Goal: Register for event/course

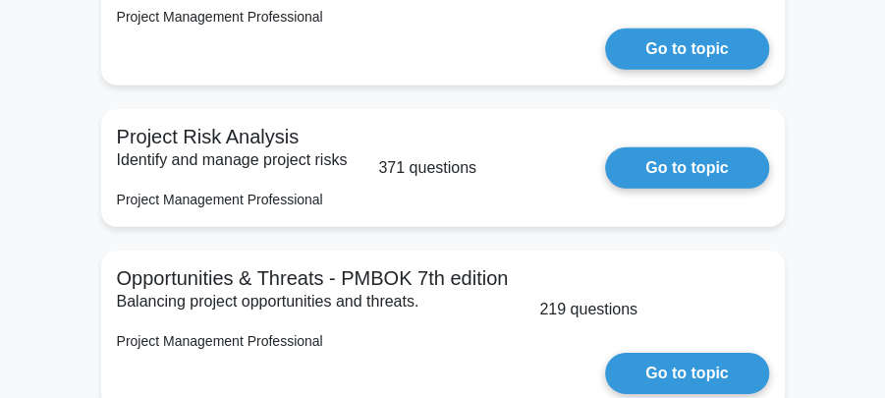
scroll to position [2044, 0]
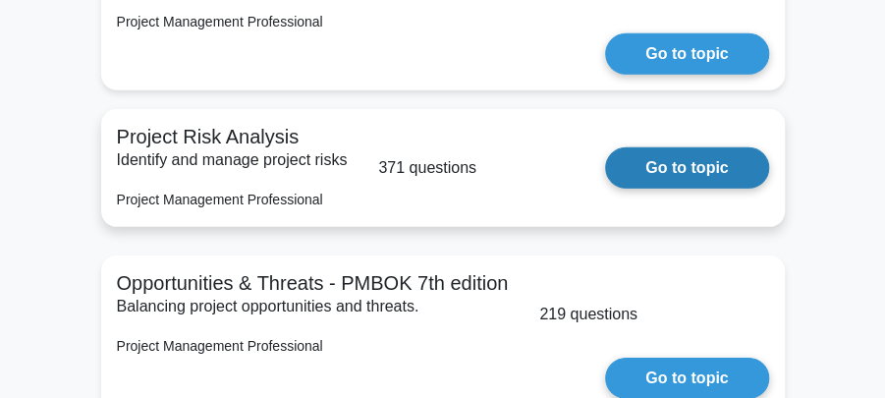
click at [676, 147] on link "Go to topic" at bounding box center [686, 167] width 163 height 41
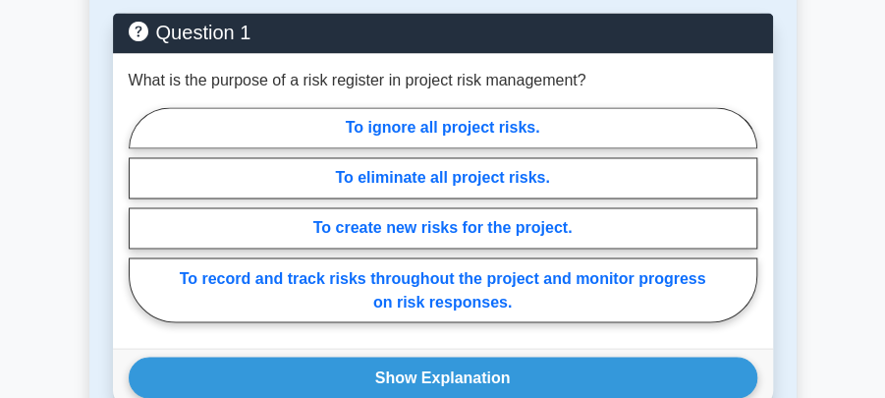
scroll to position [1113, 0]
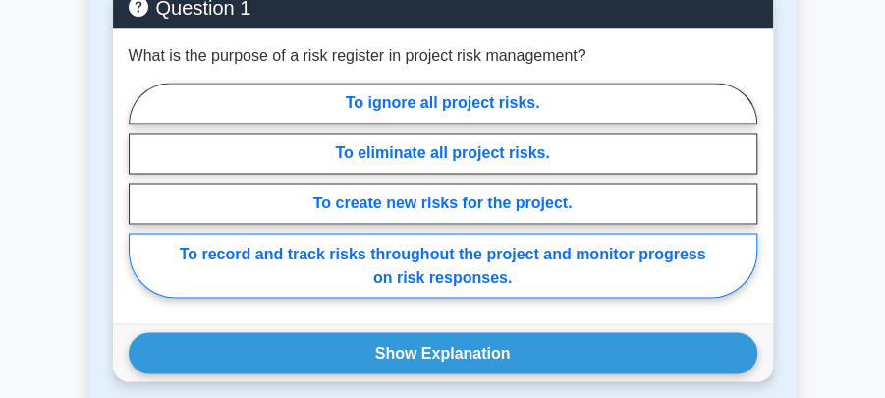
click at [446, 255] on label "To record and track risks throughout the project and monitor progress on risk r…" at bounding box center [443, 265] width 629 height 65
click at [142, 201] on input "To record and track risks throughout the project and monitor progress on risk r…" at bounding box center [135, 195] width 13 height 13
radio input "true"
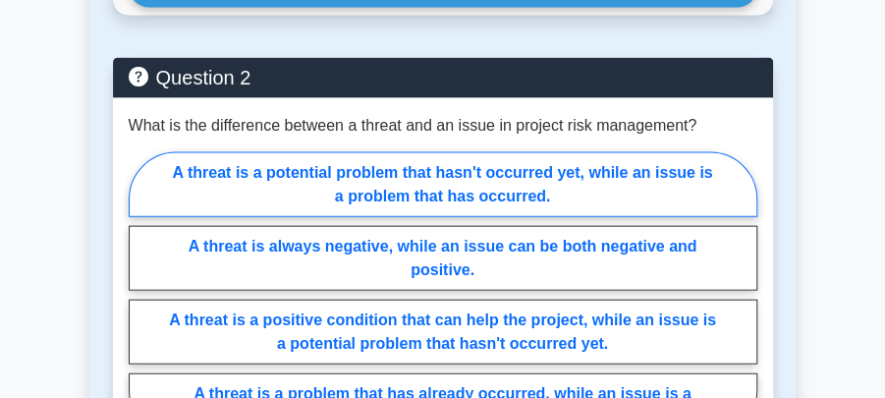
scroll to position [1506, 0]
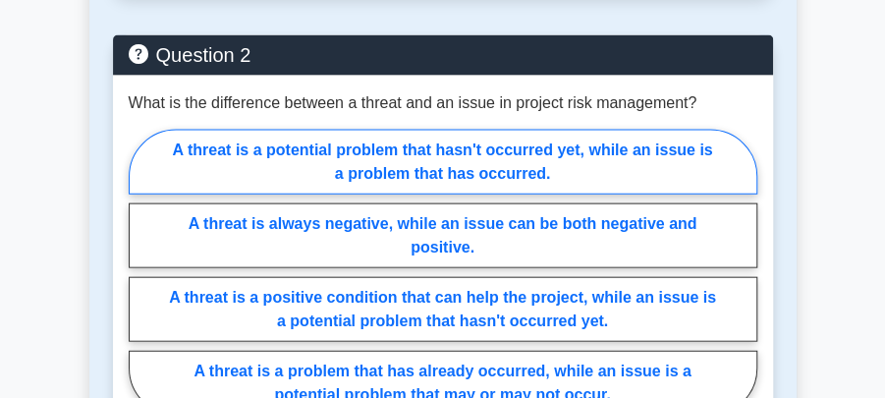
click at [438, 154] on label "A threat is a potential problem that hasn't occurred yet, while an issue is a p…" at bounding box center [443, 162] width 629 height 65
click at [142, 271] on input "A threat is a potential problem that hasn't occurred yet, while an issue is a p…" at bounding box center [135, 277] width 13 height 13
radio input "true"
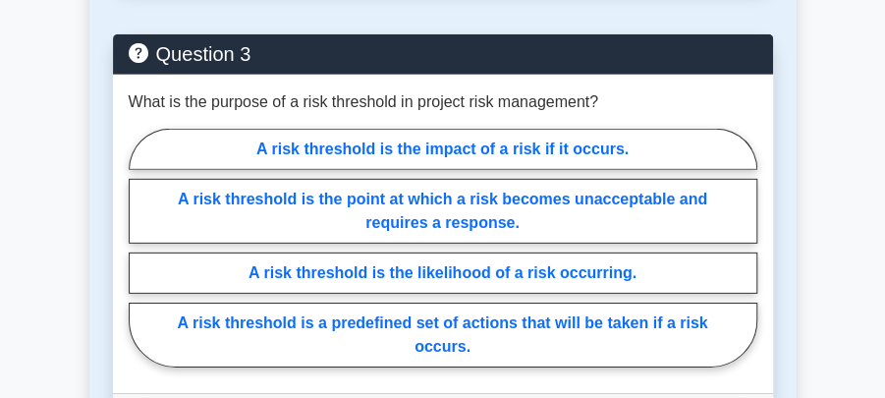
scroll to position [2030, 0]
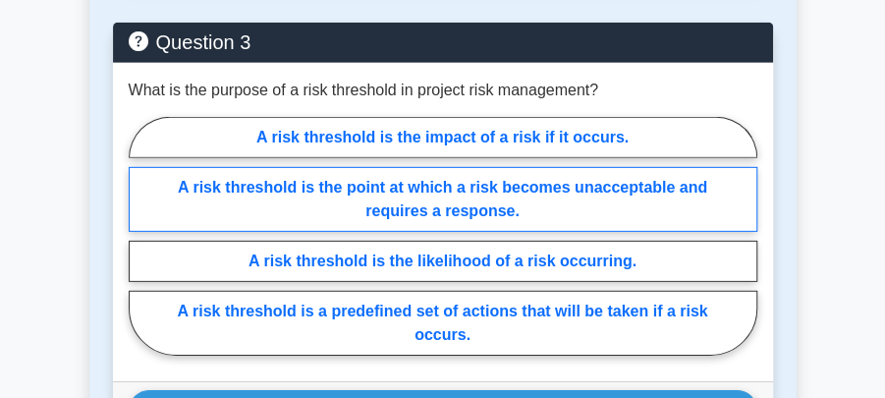
click at [474, 190] on label "A risk threshold is the point at which a risk becomes unacceptable and requires…" at bounding box center [443, 199] width 629 height 65
click at [142, 235] on input "A risk threshold is the point at which a risk becomes unacceptable and requires…" at bounding box center [135, 241] width 13 height 13
radio input "true"
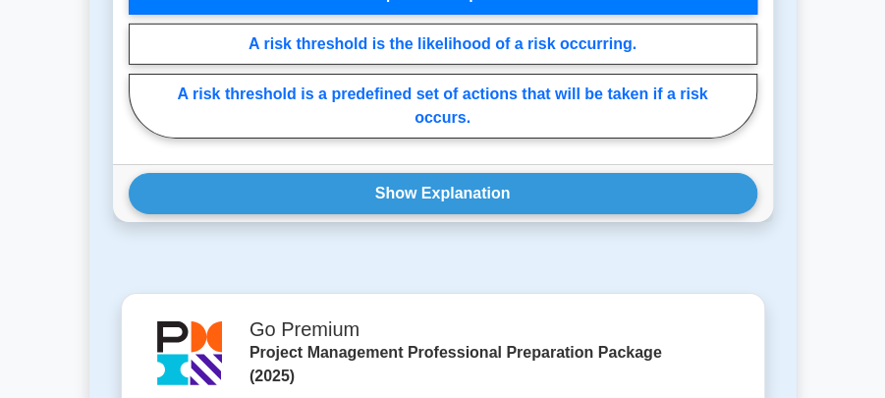
scroll to position [2227, 0]
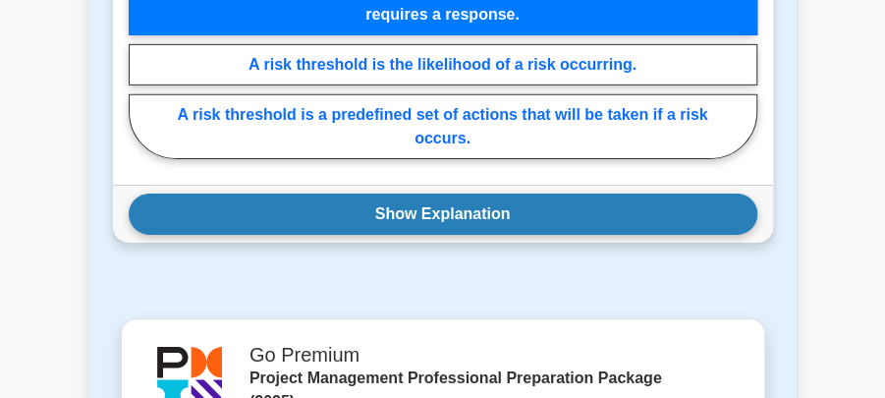
click at [462, 197] on button "Show Explanation" at bounding box center [443, 214] width 629 height 41
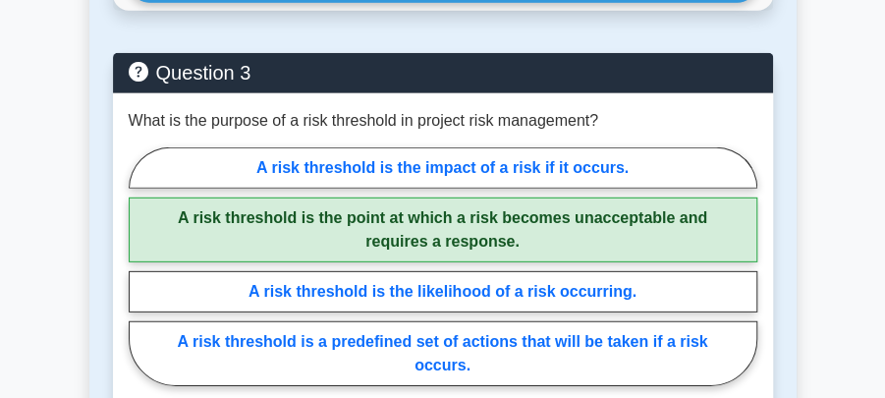
scroll to position [1899, 0]
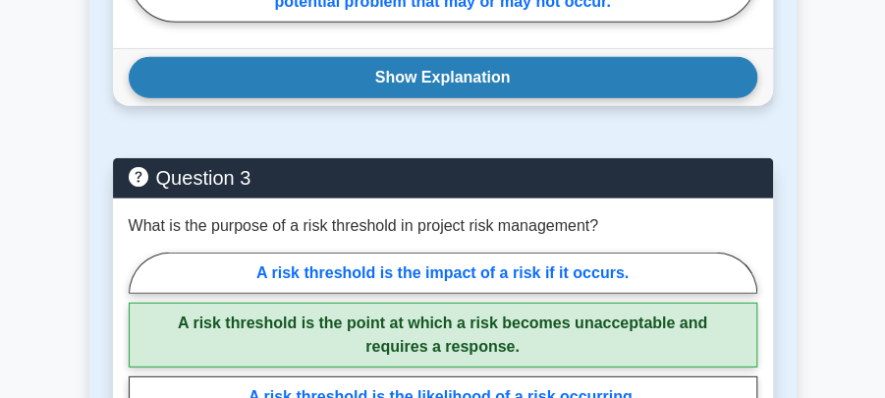
click at [449, 68] on button "Show Explanation" at bounding box center [443, 77] width 629 height 41
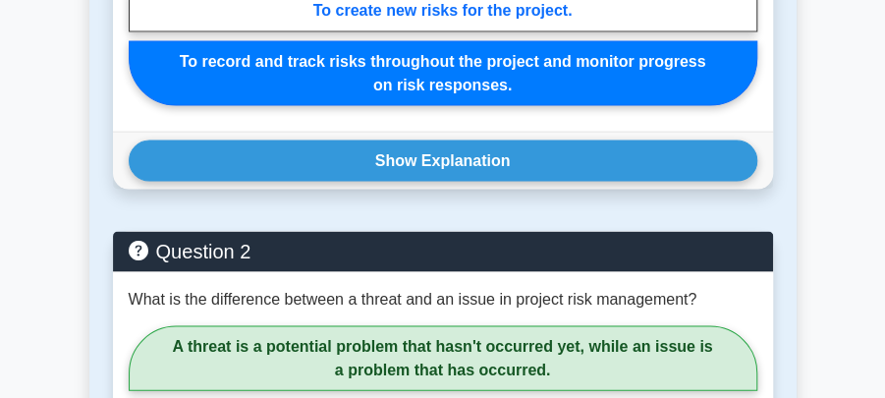
scroll to position [1310, 0]
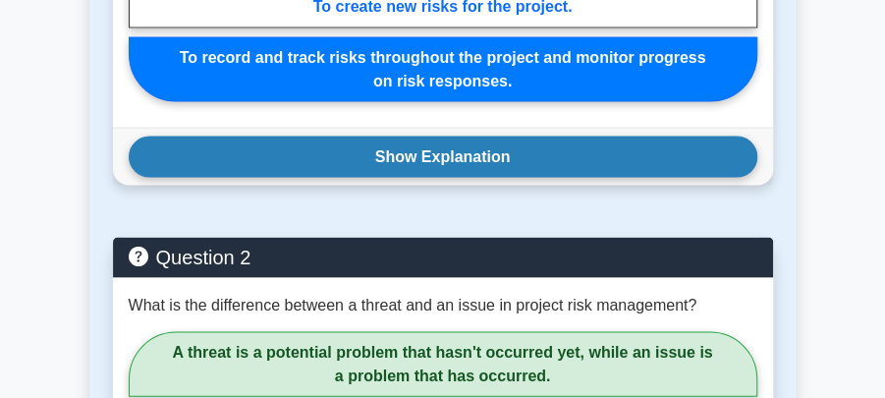
click at [431, 155] on button "Show Explanation" at bounding box center [443, 156] width 629 height 41
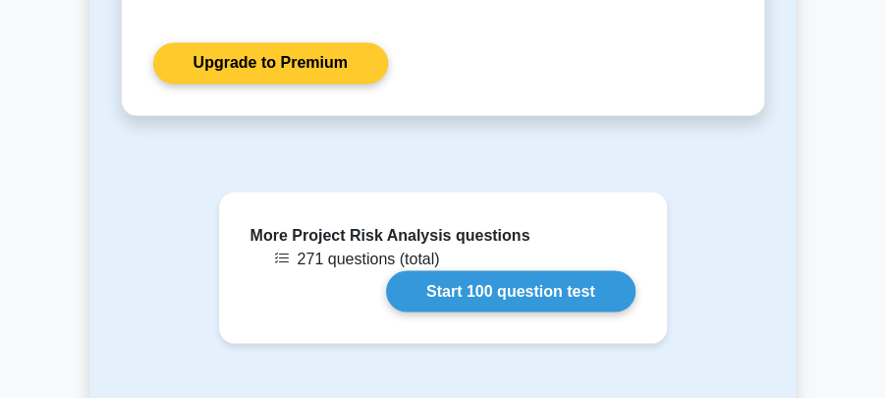
scroll to position [3931, 0]
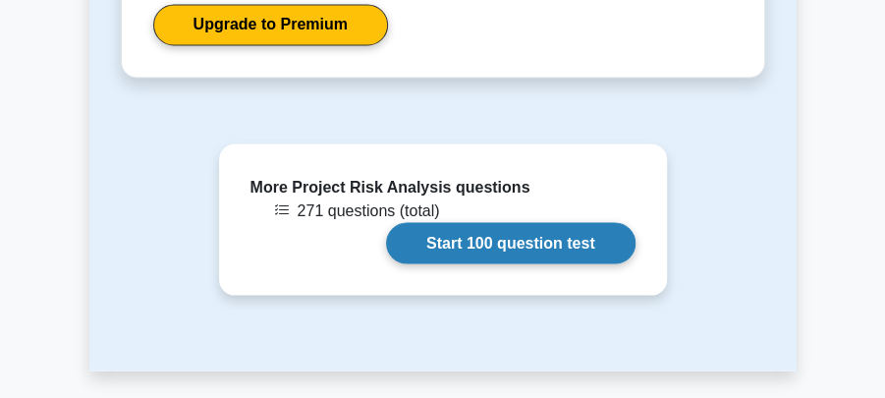
click at [479, 225] on link "Start 100 question test" at bounding box center [511, 242] width 250 height 41
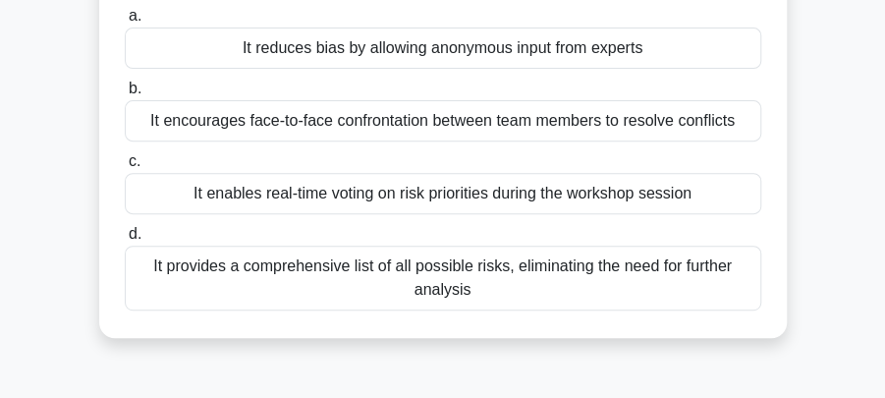
scroll to position [197, 0]
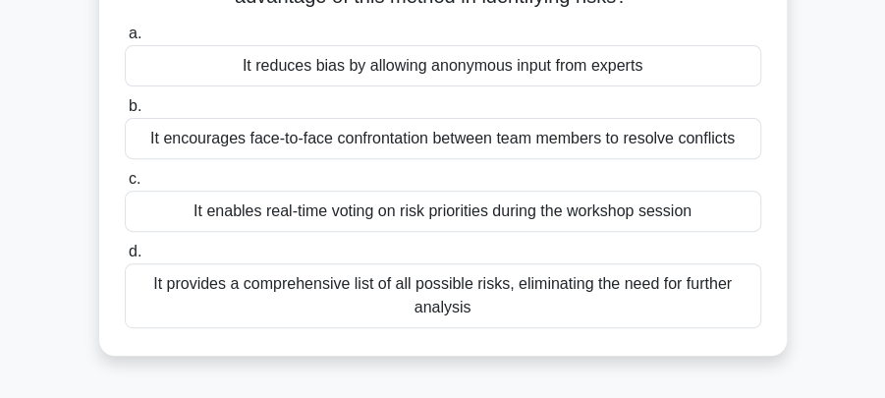
click at [422, 144] on div "It encourages face-to-face confrontation between team members to resolve confli…" at bounding box center [443, 138] width 637 height 41
click at [125, 113] on input "b. It encourages face-to-face confrontation between team members to resolve con…" at bounding box center [125, 106] width 0 height 13
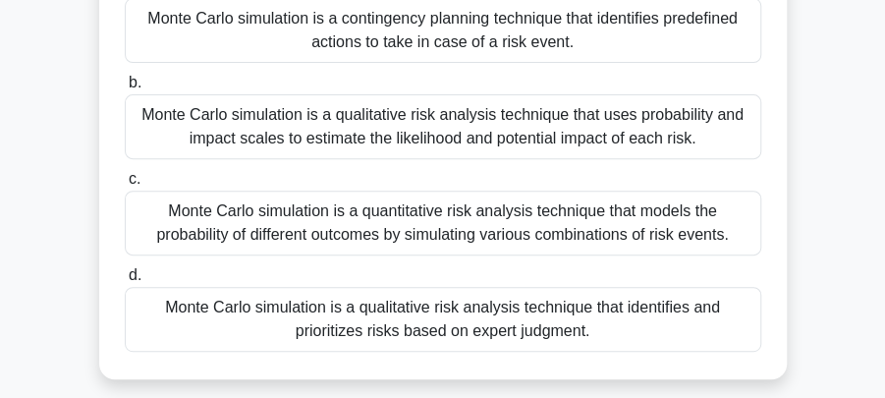
click at [198, 210] on div "Monte Carlo simulation is a quantitative risk analysis technique that models th…" at bounding box center [443, 223] width 637 height 65
click at [125, 186] on input "c. Monte Carlo simulation is a quantitative risk analysis technique that models…" at bounding box center [125, 179] width 0 height 13
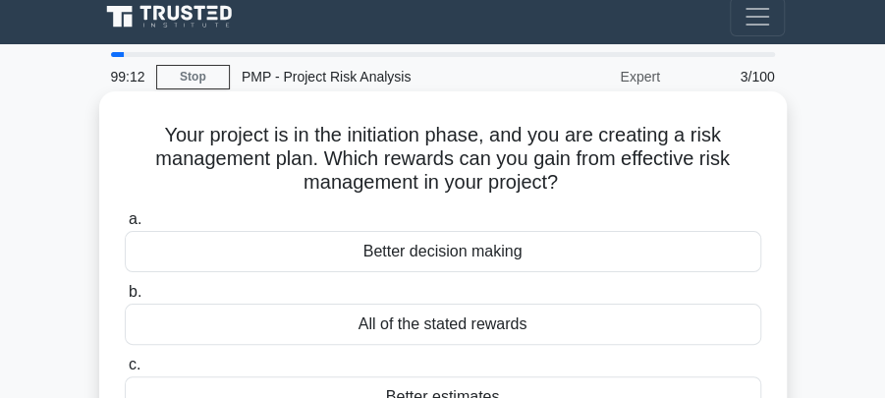
scroll to position [0, 0]
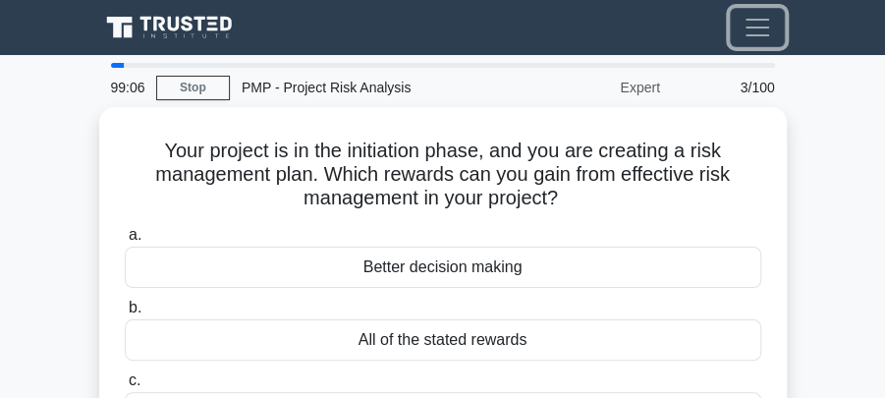
click at [755, 28] on span "Toggle navigation" at bounding box center [757, 27] width 29 height 29
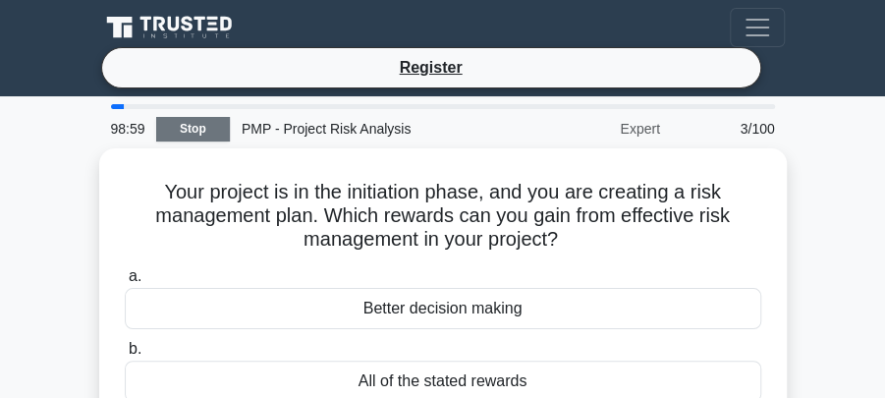
click at [195, 130] on link "Stop" at bounding box center [193, 129] width 74 height 25
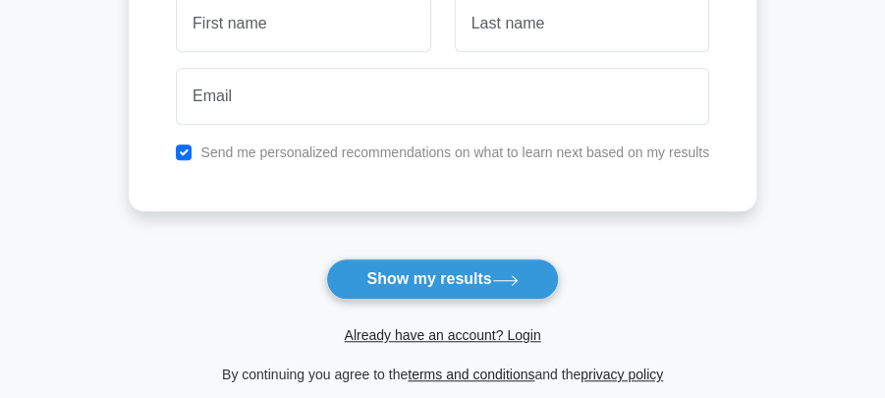
scroll to position [327, 0]
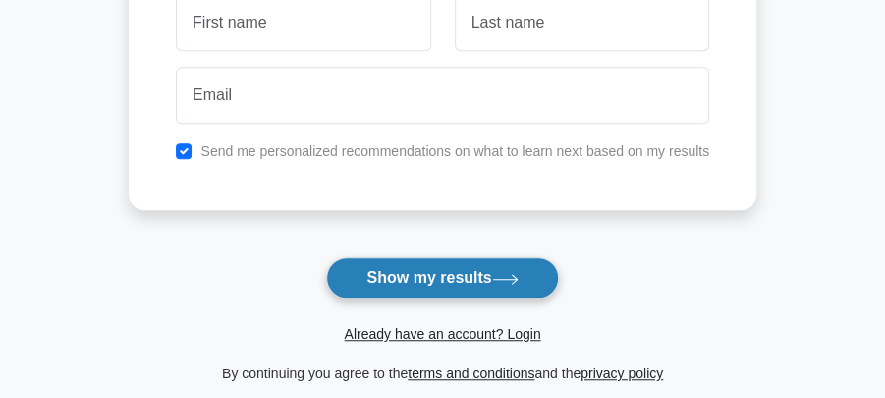
click at [417, 278] on button "Show my results" at bounding box center [442, 277] width 232 height 41
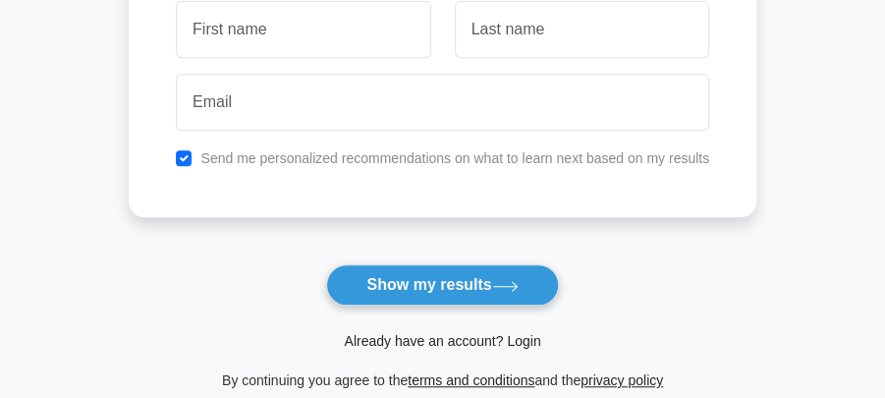
click at [458, 336] on link "Already have an account? Login" at bounding box center [442, 341] width 197 height 16
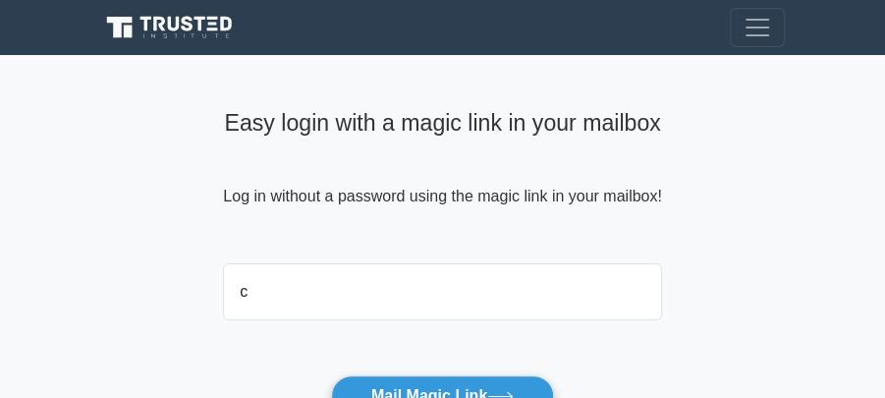
type input "[EMAIL_ADDRESS][DOMAIN_NAME]"
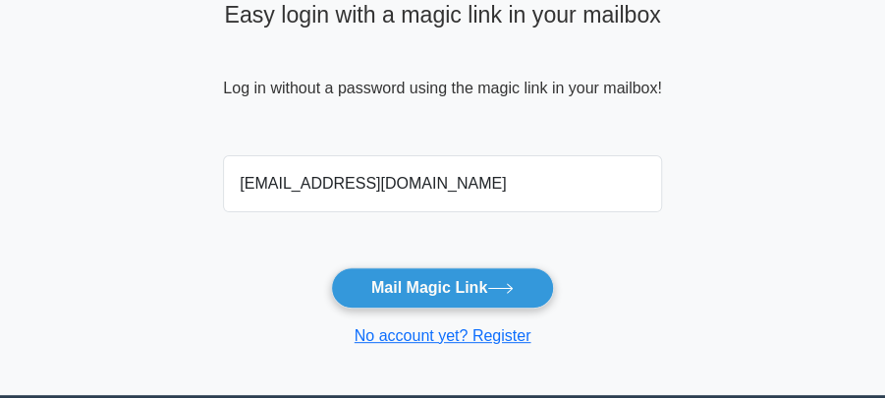
scroll to position [131, 0]
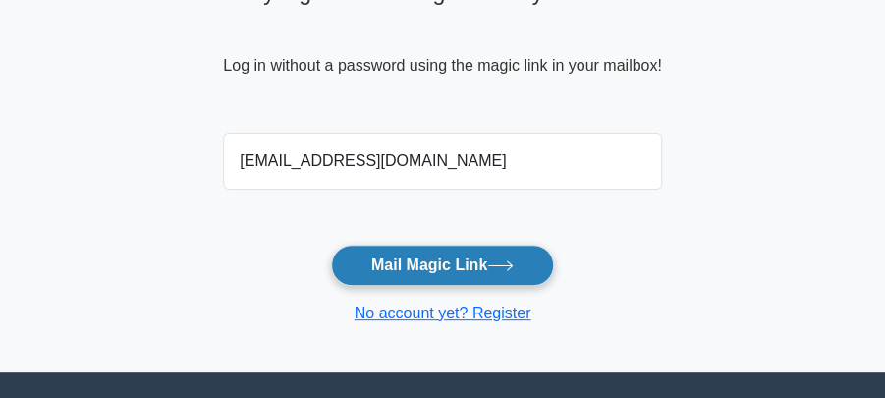
click at [413, 261] on button "Mail Magic Link" at bounding box center [442, 265] width 223 height 41
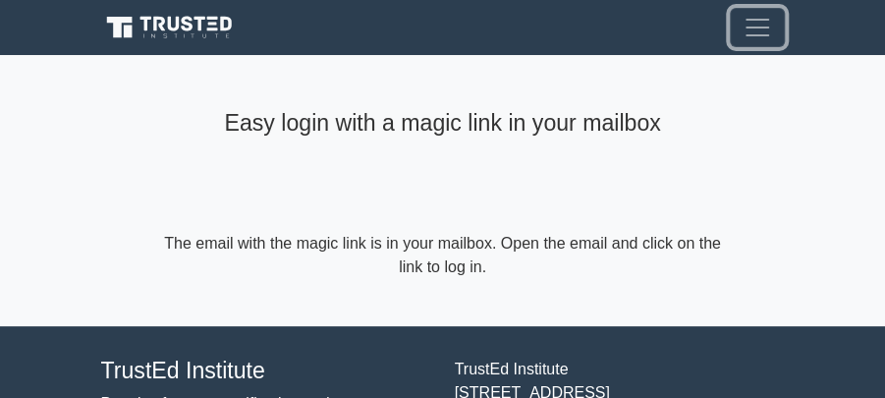
click at [763, 22] on span "Toggle navigation" at bounding box center [757, 27] width 29 height 29
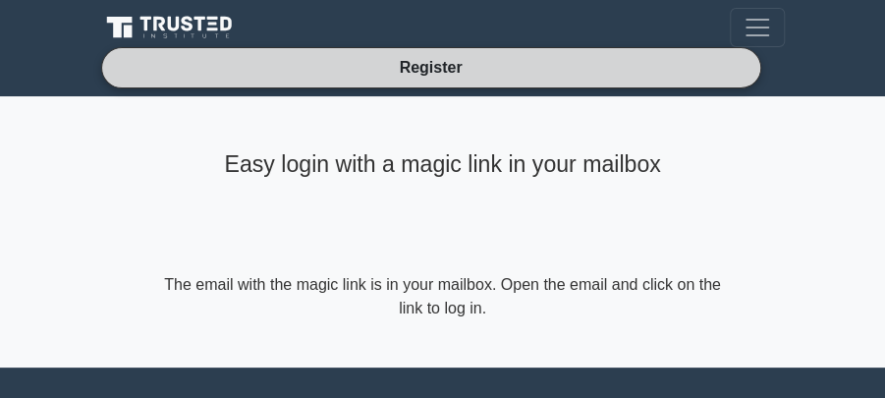
click at [441, 63] on link "Register" at bounding box center [430, 67] width 86 height 25
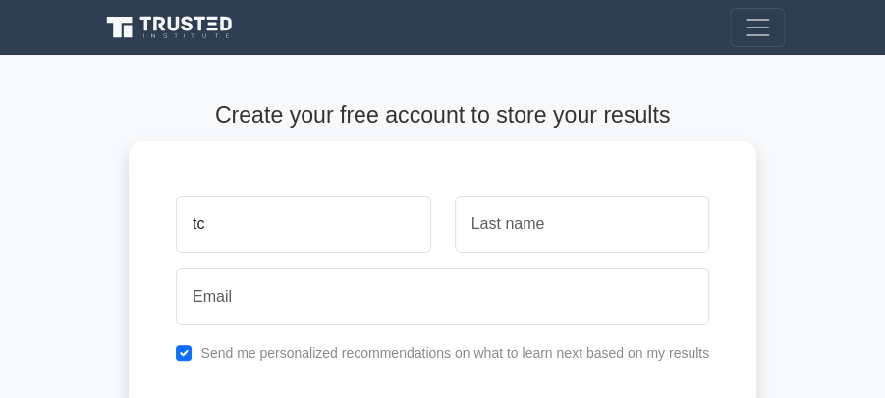
type input "tche"
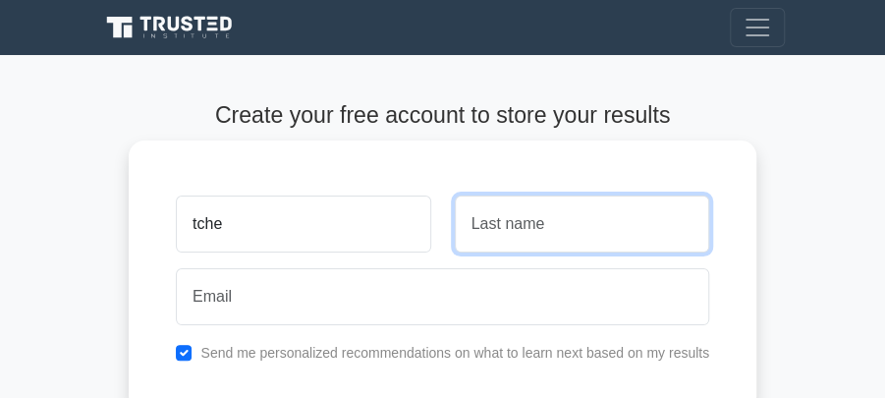
click at [495, 226] on input "text" at bounding box center [582, 224] width 255 height 57
type input "tche"
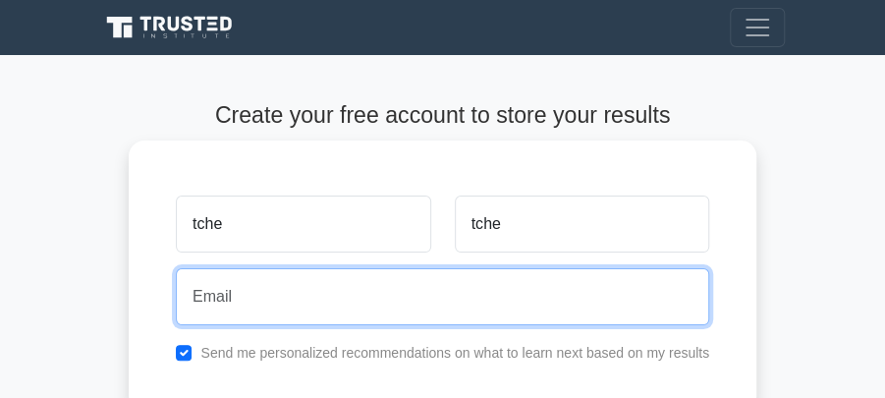
click at [283, 308] on input "email" at bounding box center [443, 296] width 534 height 57
type input "[EMAIL_ADDRESS][DOMAIN_NAME]"
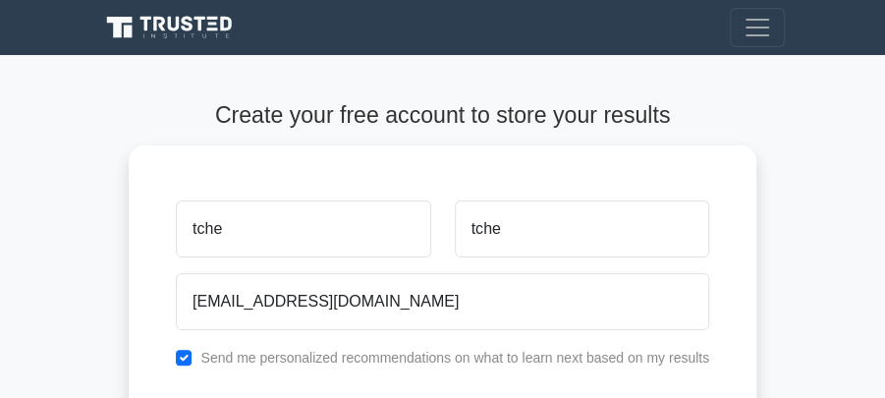
click at [104, 279] on main "Create your free account to store your results tche tche [EMAIL_ADDRESS][DOMAIN…" at bounding box center [442, 347] width 885 height 584
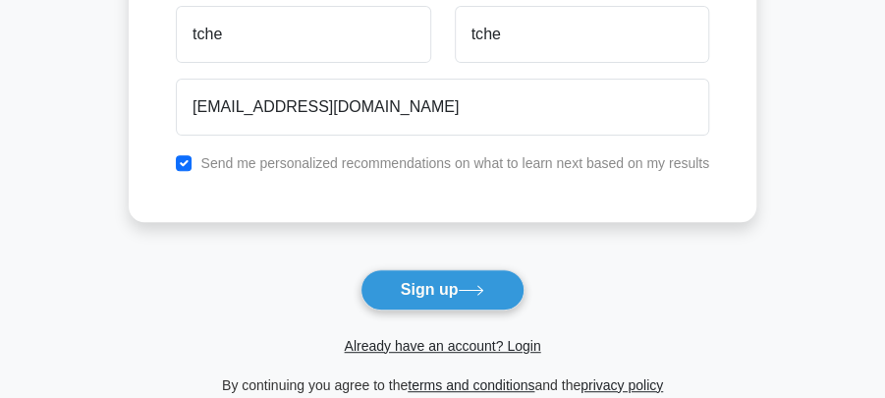
scroll to position [197, 0]
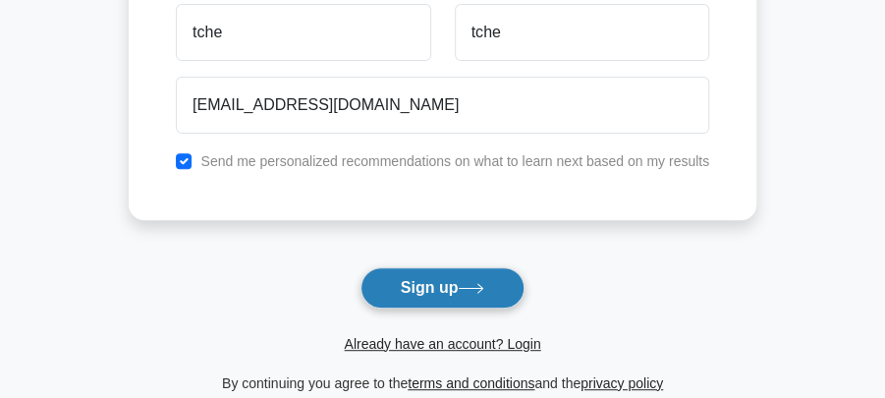
click at [423, 287] on button "Sign up" at bounding box center [443, 287] width 165 height 41
